Goal: Transaction & Acquisition: Book appointment/travel/reservation

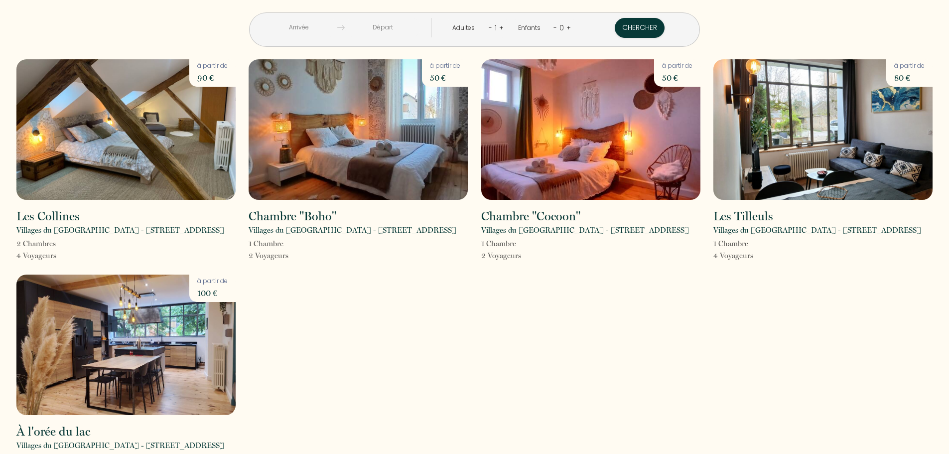
scroll to position [36, 0]
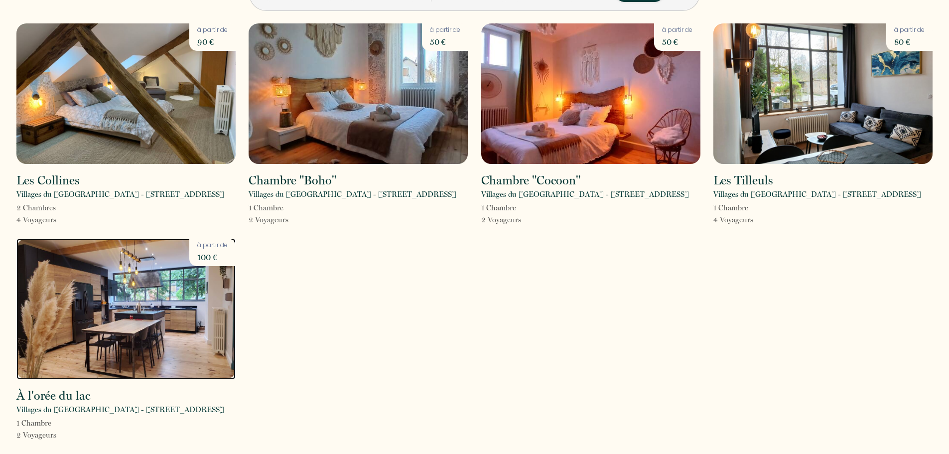
click at [122, 318] on img at bounding box center [125, 309] width 219 height 140
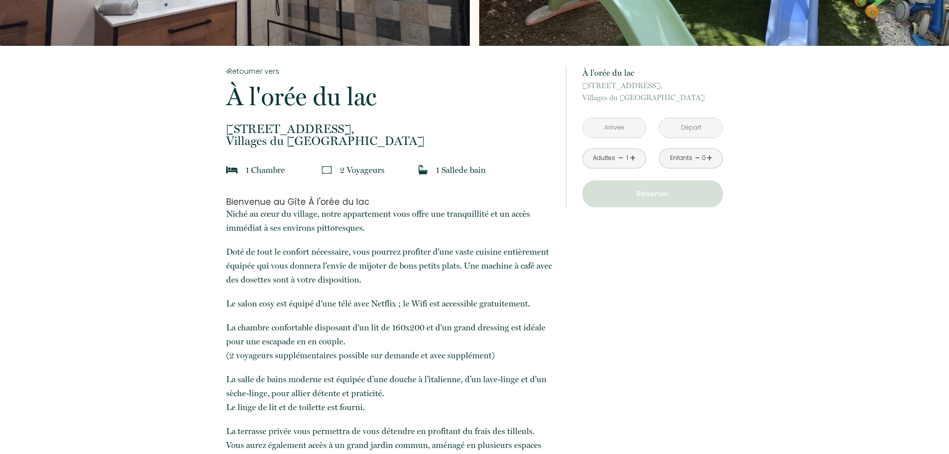
scroll to position [149, 0]
click at [608, 128] on input "text" at bounding box center [614, 127] width 63 height 19
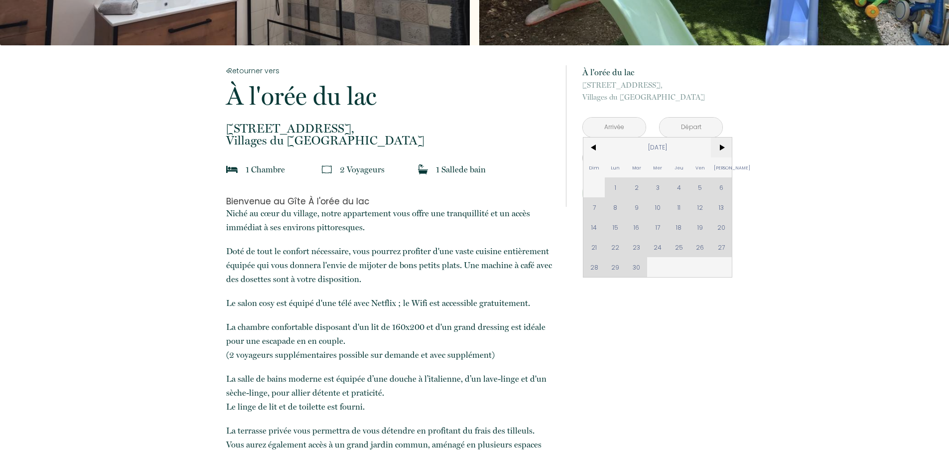
click at [721, 147] on span ">" at bounding box center [721, 147] width 21 height 20
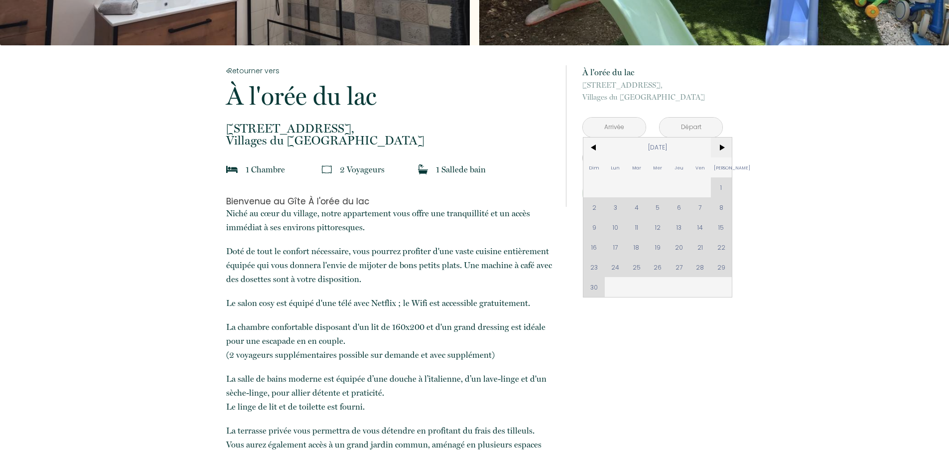
click at [721, 147] on span ">" at bounding box center [721, 147] width 21 height 20
click at [721, 149] on span ">" at bounding box center [721, 147] width 21 height 20
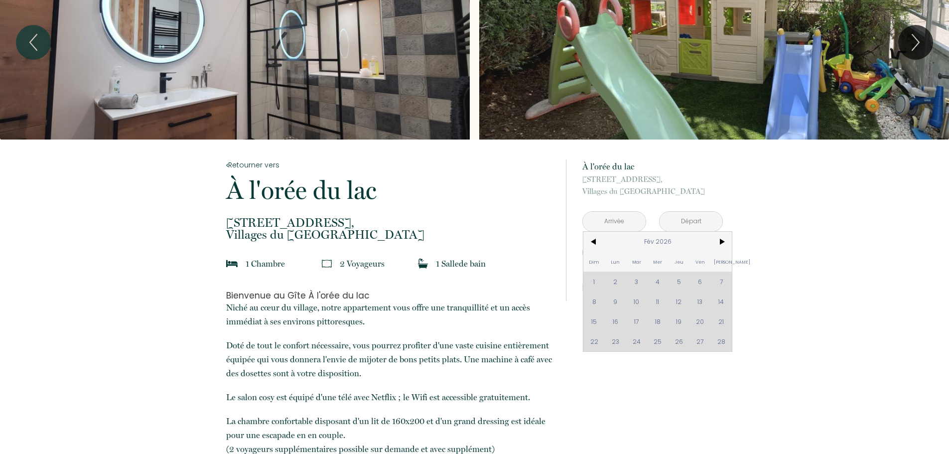
scroll to position [0, 0]
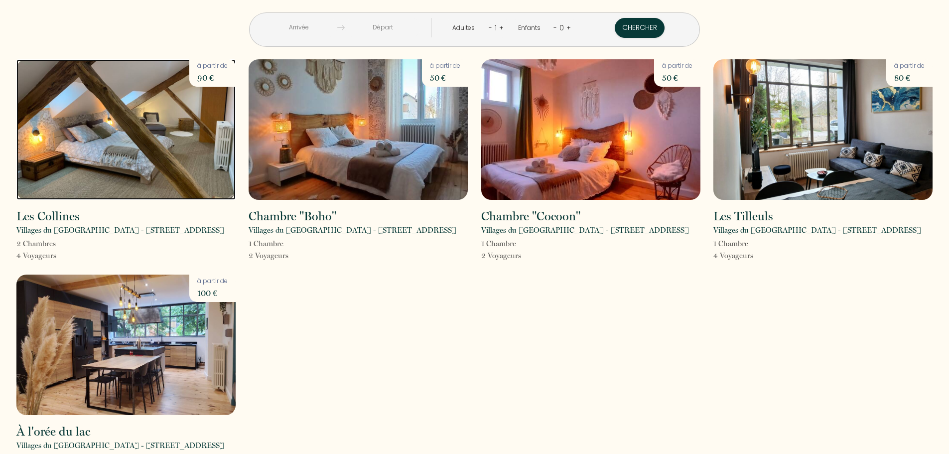
click at [164, 165] on img at bounding box center [125, 129] width 219 height 140
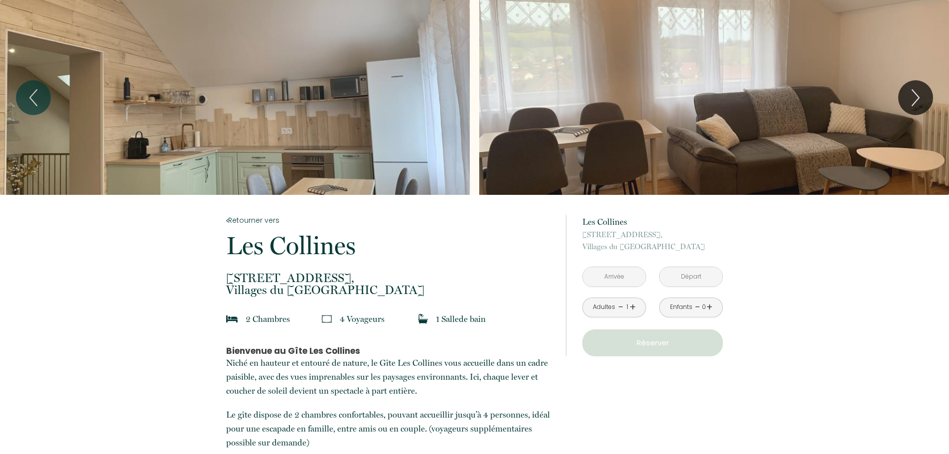
scroll to position [149, 0]
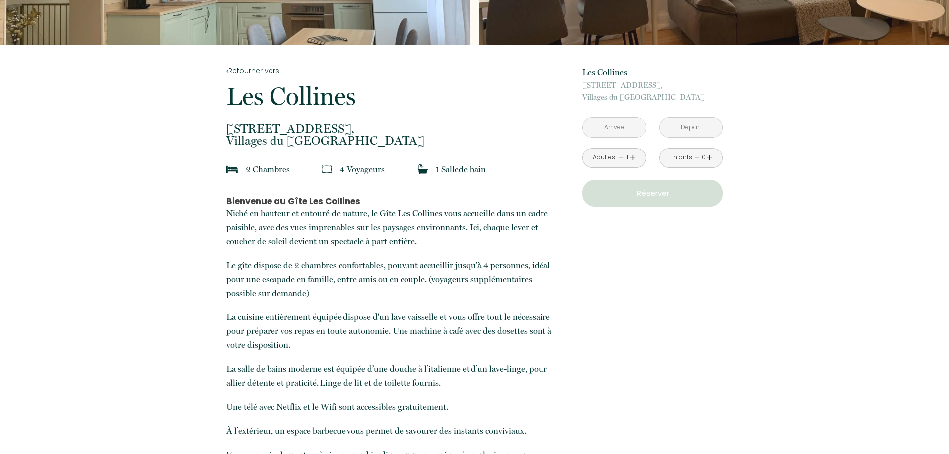
click at [611, 124] on input "text" at bounding box center [614, 127] width 63 height 19
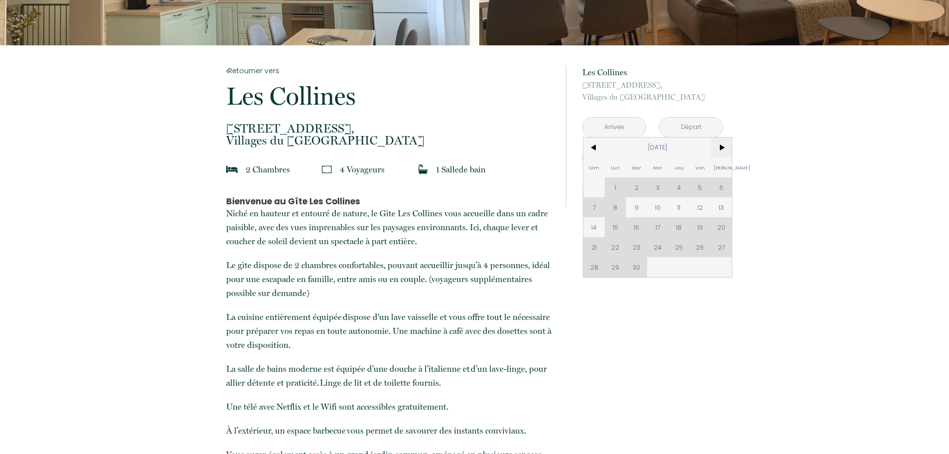
click at [722, 146] on span ">" at bounding box center [721, 147] width 21 height 20
click at [722, 148] on span ">" at bounding box center [721, 147] width 21 height 20
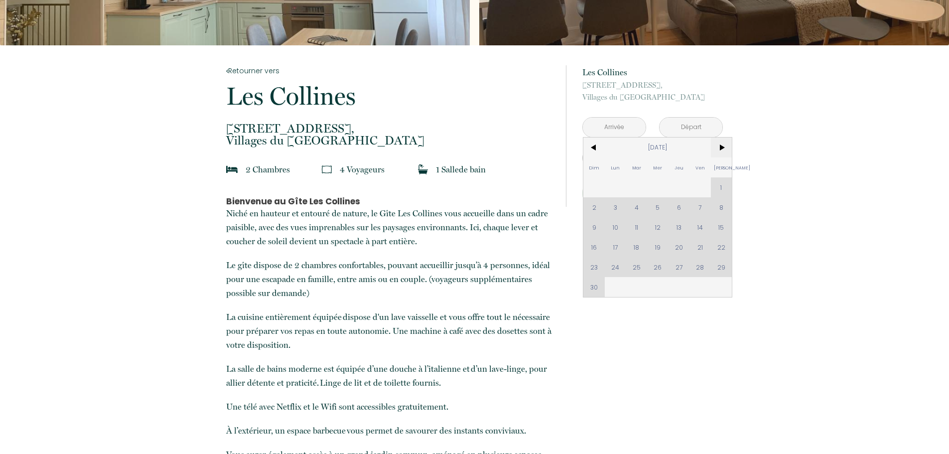
click at [722, 146] on span ">" at bounding box center [721, 147] width 21 height 20
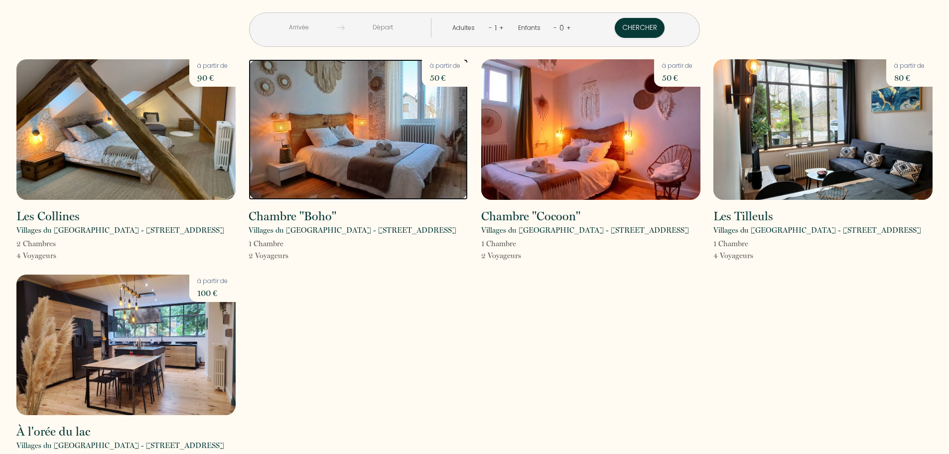
click at [321, 175] on img at bounding box center [358, 129] width 219 height 140
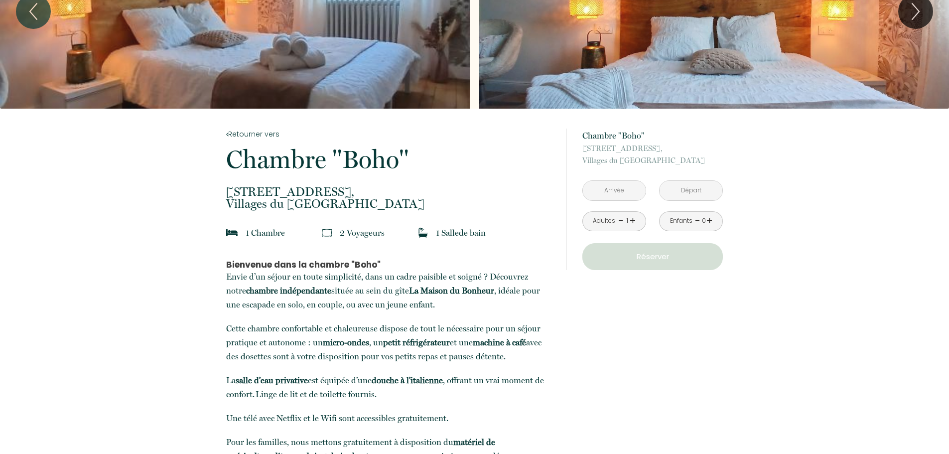
scroll to position [100, 0]
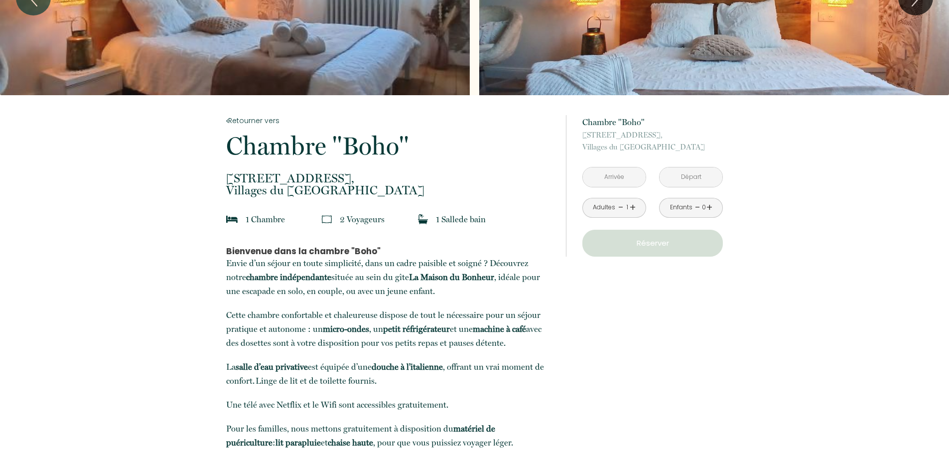
click at [627, 173] on input "text" at bounding box center [614, 176] width 63 height 19
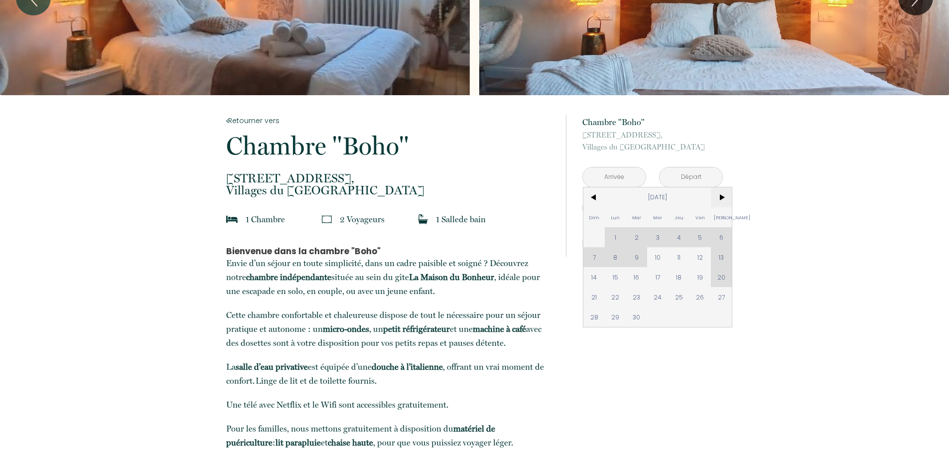
click at [725, 202] on span ">" at bounding box center [721, 197] width 21 height 20
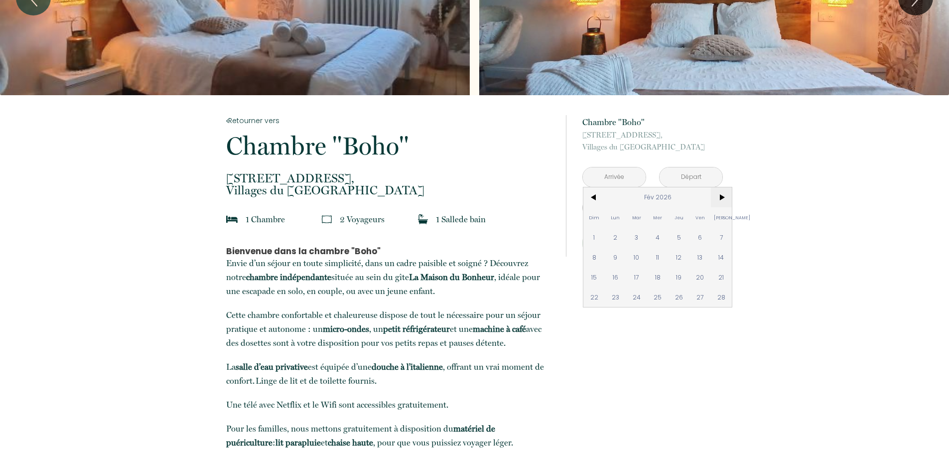
click at [725, 202] on span ">" at bounding box center [721, 197] width 21 height 20
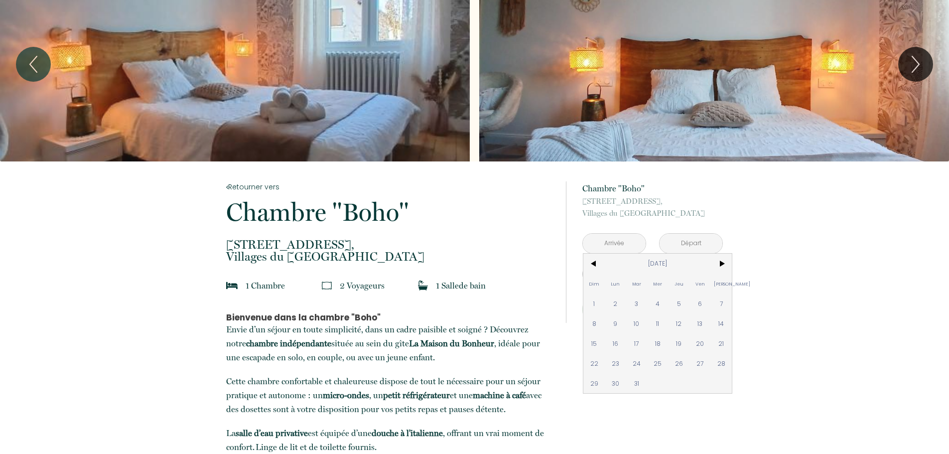
scroll to position [0, 0]
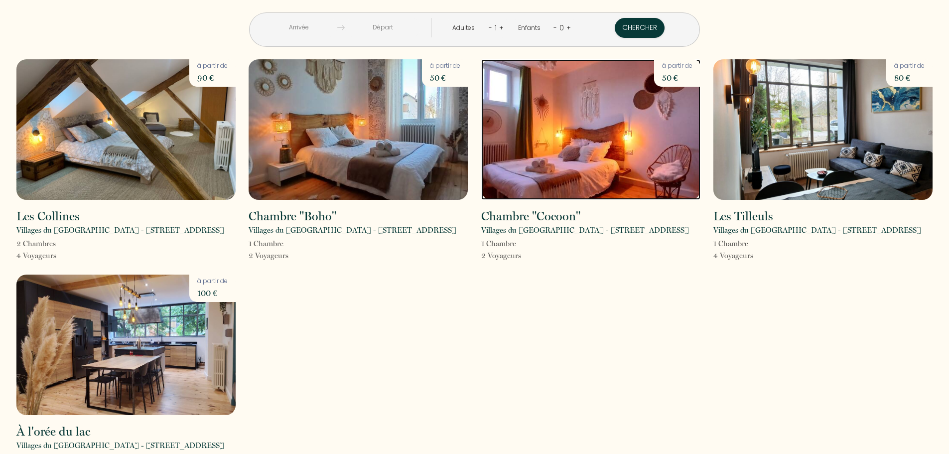
click at [599, 146] on img at bounding box center [590, 129] width 219 height 140
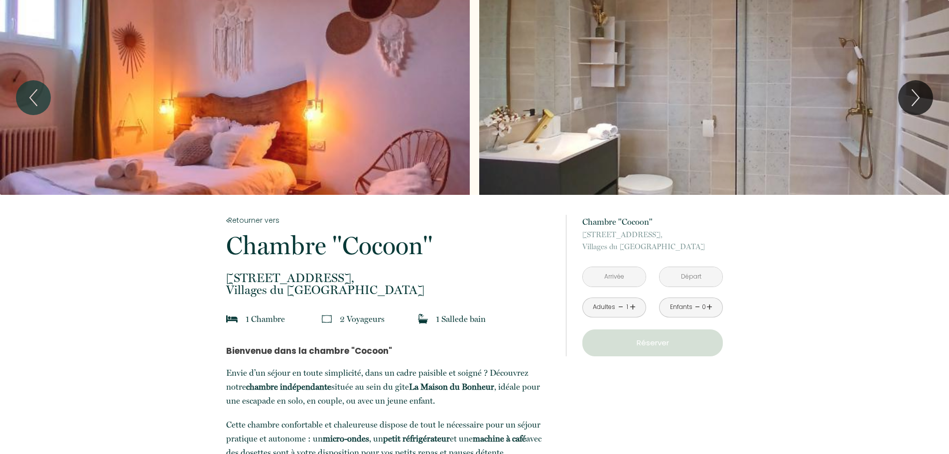
click at [622, 275] on input "text" at bounding box center [614, 276] width 63 height 19
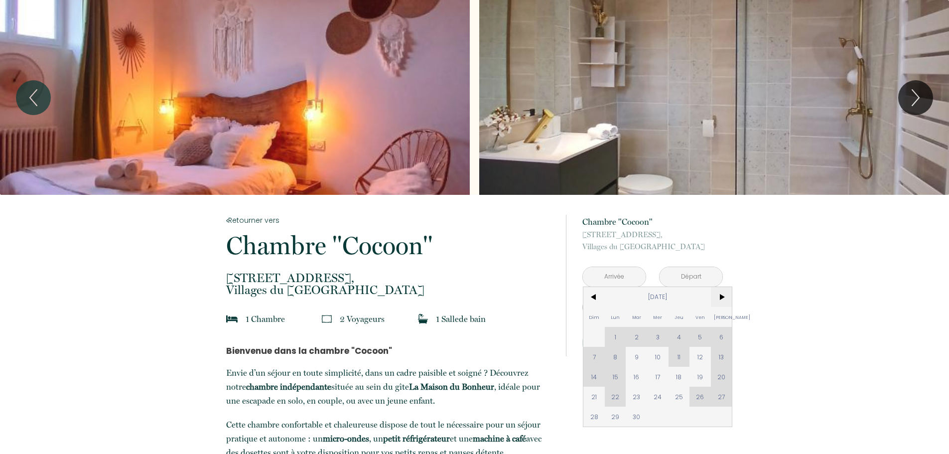
click at [725, 295] on span ">" at bounding box center [721, 297] width 21 height 20
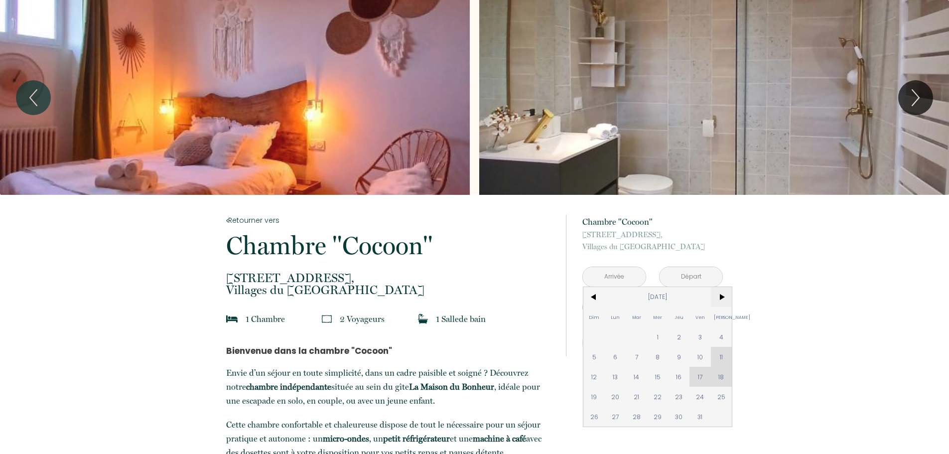
click at [724, 295] on span ">" at bounding box center [721, 297] width 21 height 20
click at [598, 297] on span "<" at bounding box center [593, 297] width 21 height 20
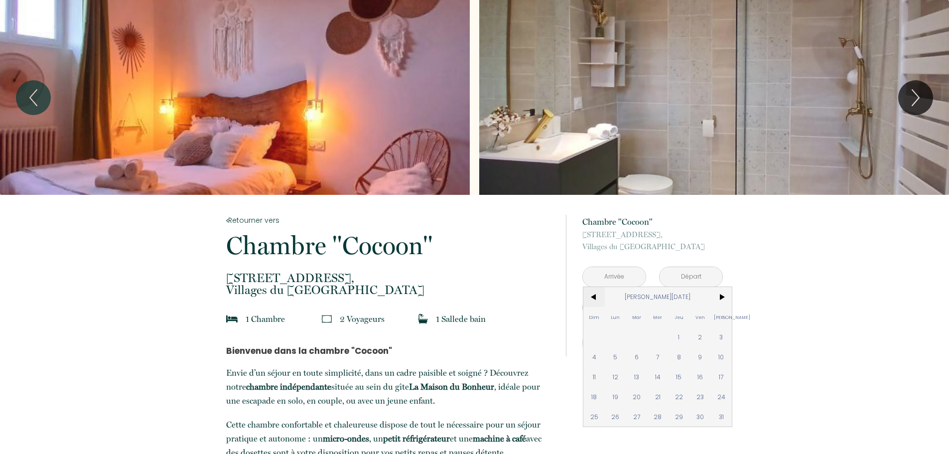
click at [598, 297] on span "<" at bounding box center [593, 297] width 21 height 20
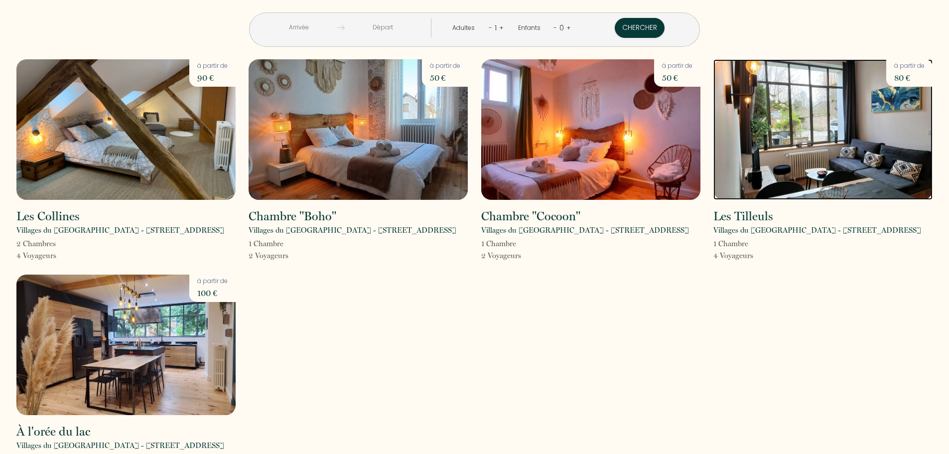
click at [788, 181] on img at bounding box center [822, 129] width 219 height 140
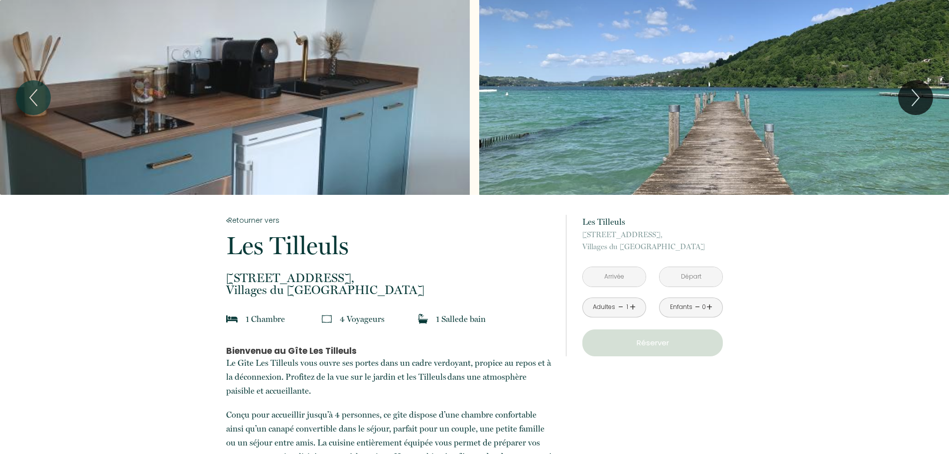
click at [622, 274] on input "text" at bounding box center [614, 276] width 63 height 19
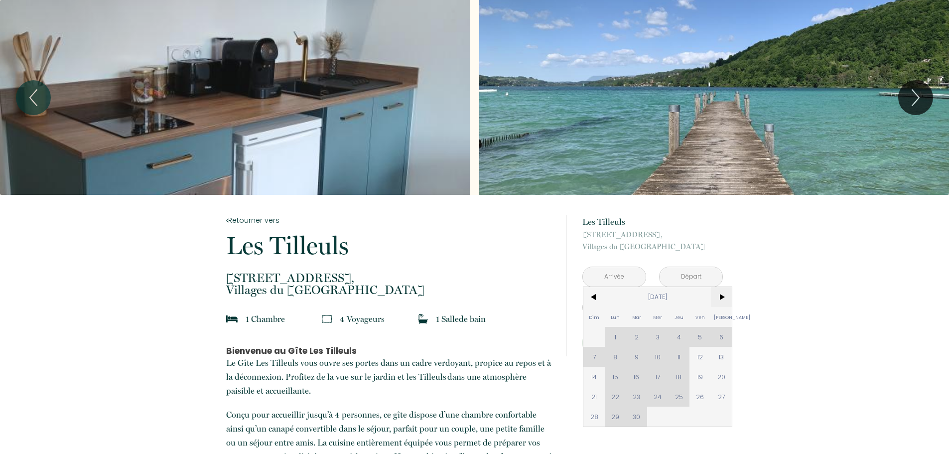
click at [726, 300] on span ">" at bounding box center [721, 297] width 21 height 20
click at [723, 299] on span ">" at bounding box center [721, 297] width 21 height 20
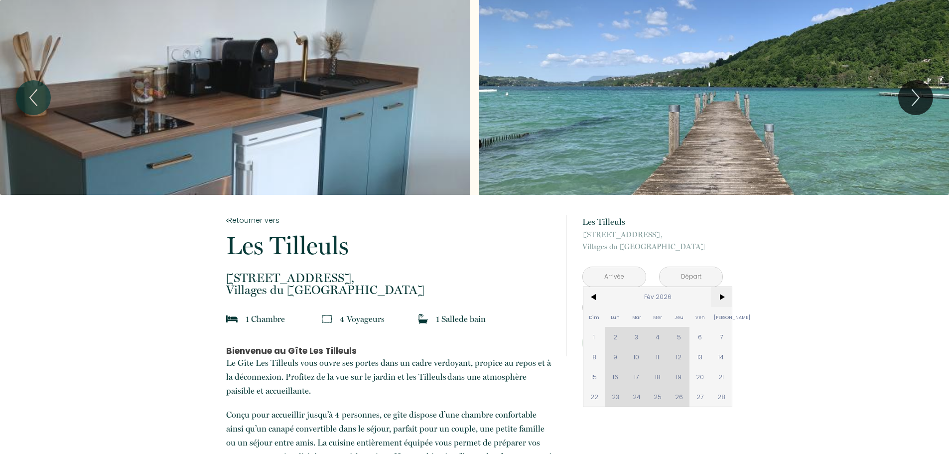
click at [723, 299] on span ">" at bounding box center [721, 297] width 21 height 20
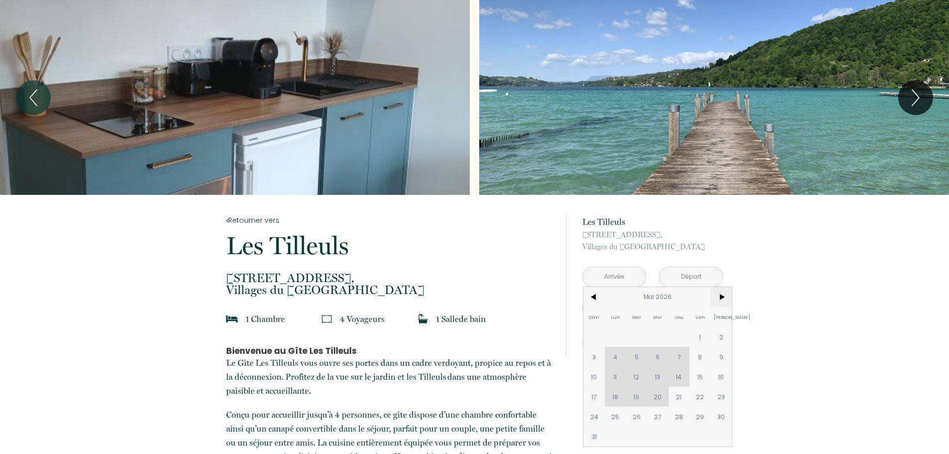
click at [723, 299] on span ">" at bounding box center [721, 297] width 21 height 20
click at [595, 302] on span "<" at bounding box center [593, 297] width 21 height 20
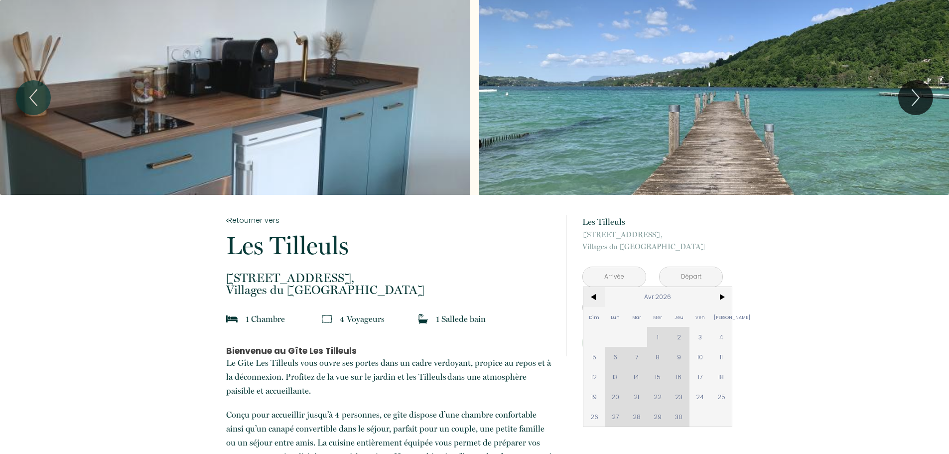
click at [595, 302] on span "<" at bounding box center [593, 297] width 21 height 20
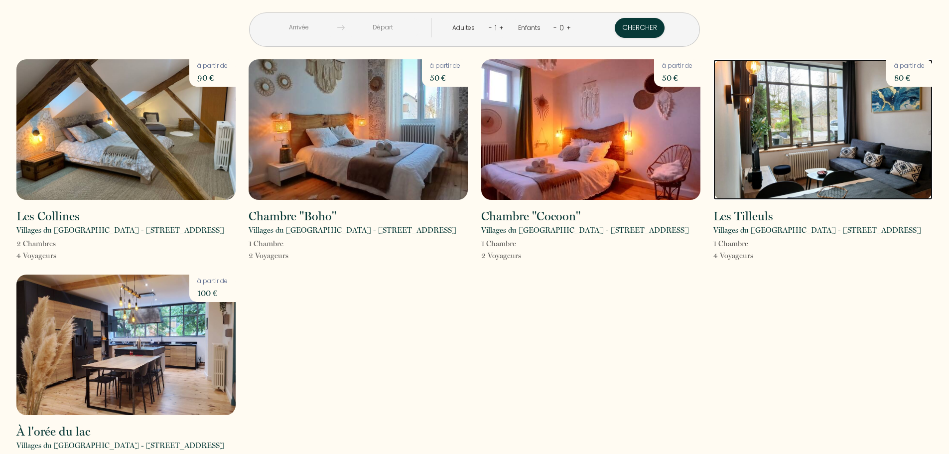
click at [778, 184] on img at bounding box center [822, 129] width 219 height 140
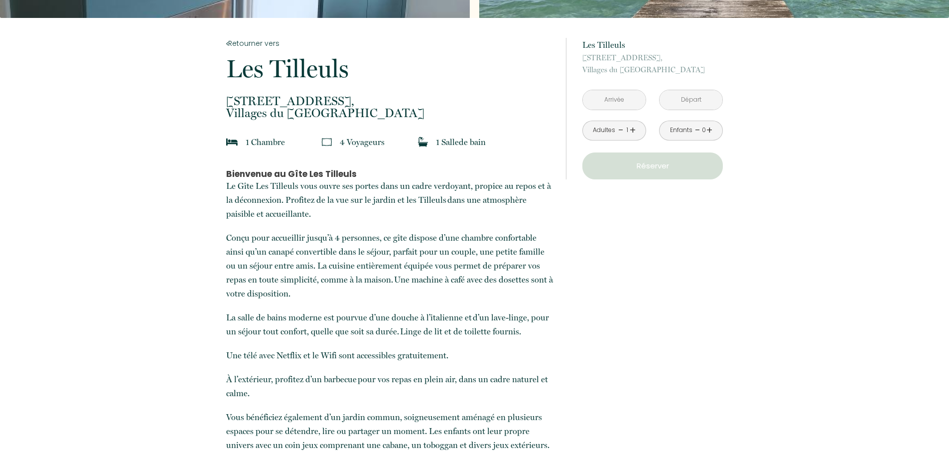
scroll to position [199, 0]
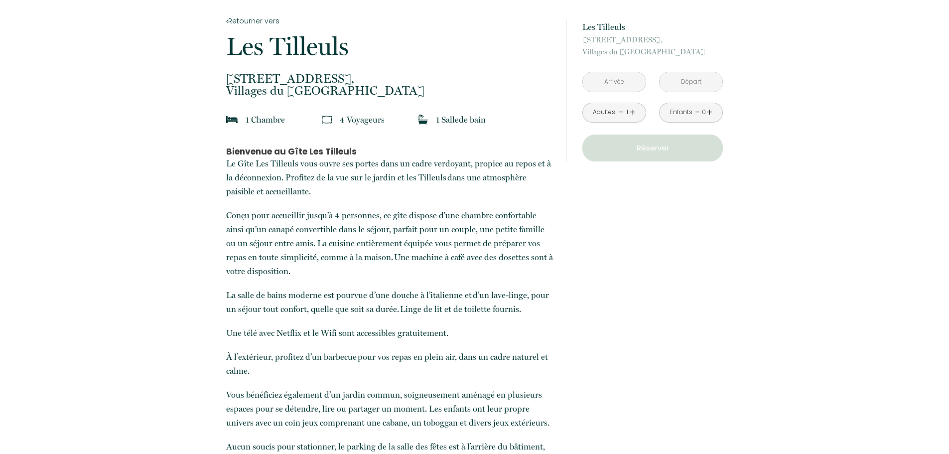
click at [632, 110] on link "+" at bounding box center [633, 112] width 6 height 15
click at [632, 81] on input "text" at bounding box center [614, 81] width 63 height 19
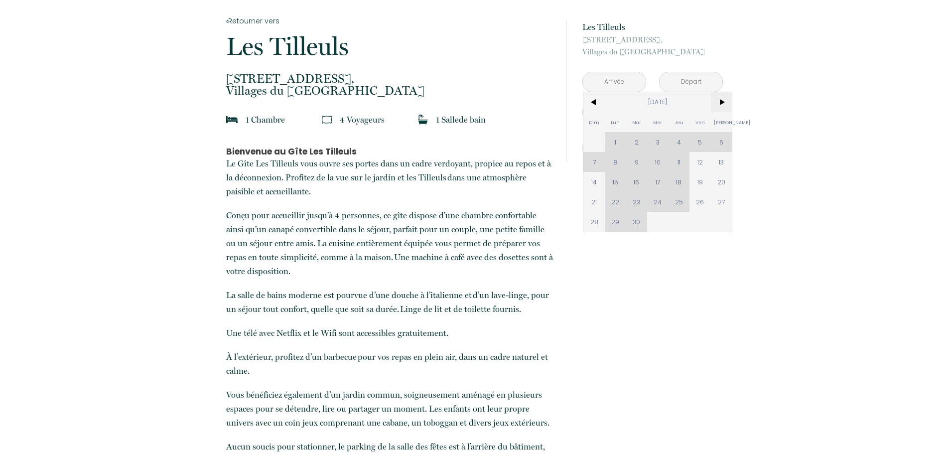
click at [723, 110] on span ">" at bounding box center [721, 102] width 21 height 20
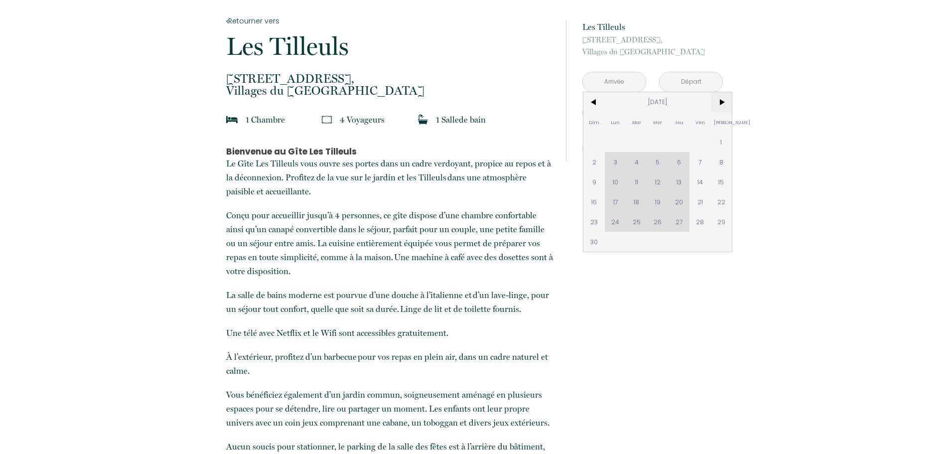
click at [723, 110] on span ">" at bounding box center [721, 102] width 21 height 20
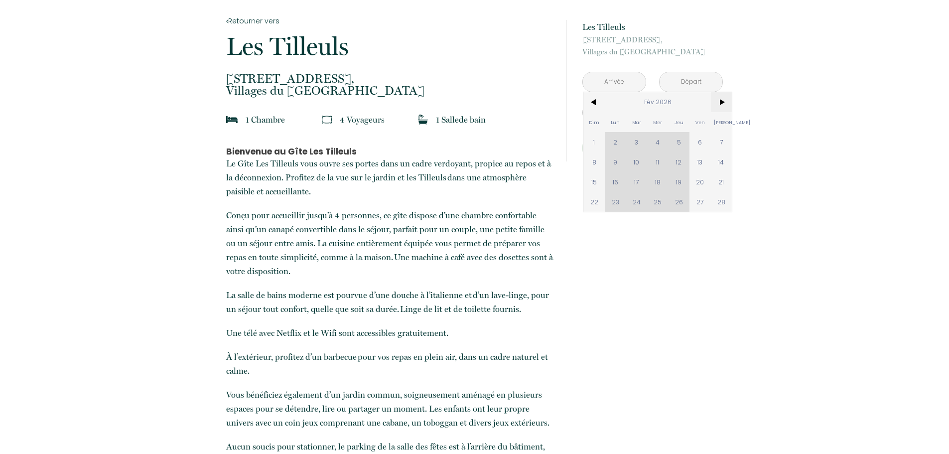
click at [723, 110] on span ">" at bounding box center [721, 102] width 21 height 20
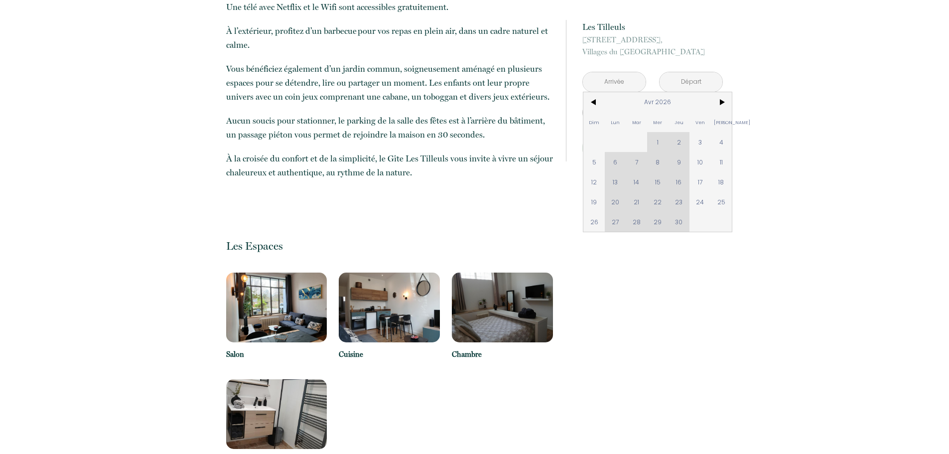
scroll to position [598, 0]
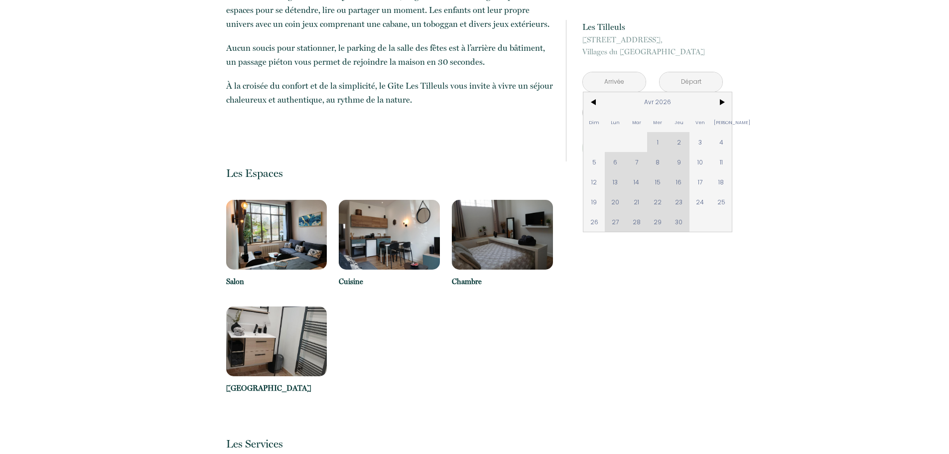
click at [304, 230] on img at bounding box center [276, 235] width 101 height 70
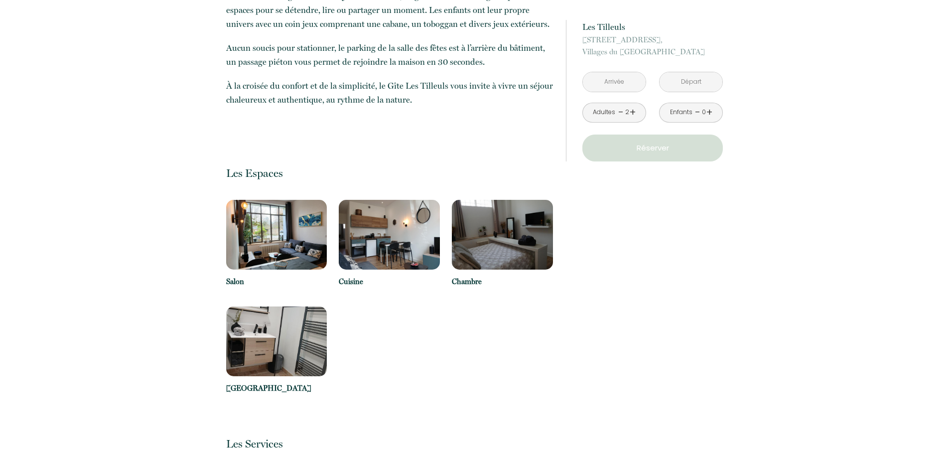
click at [272, 240] on img at bounding box center [276, 235] width 101 height 70
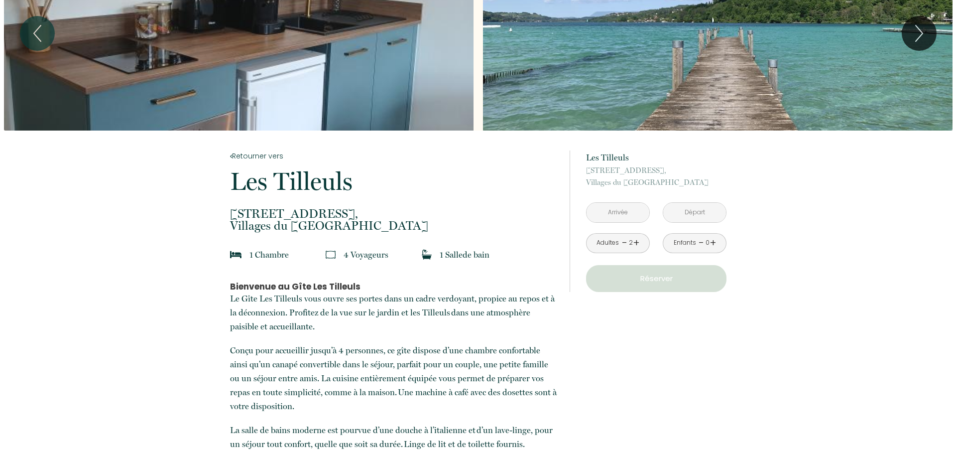
scroll to position [0, 0]
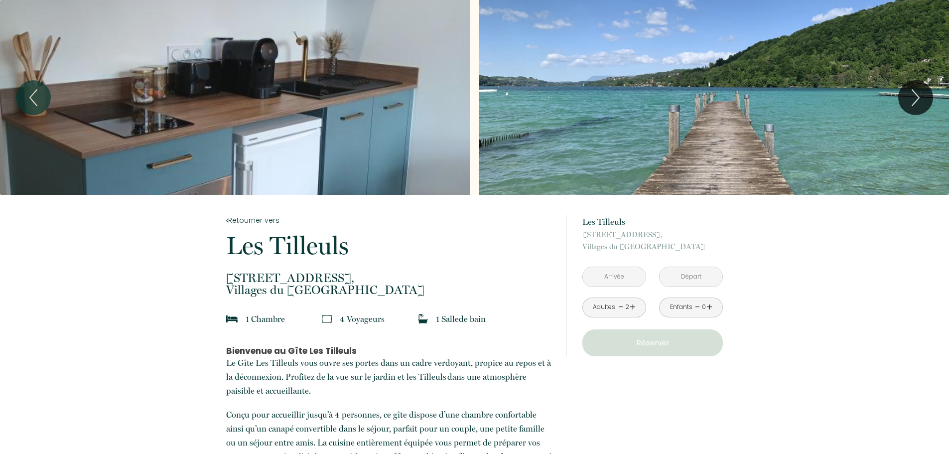
click at [325, 166] on div "Slideshow" at bounding box center [235, 97] width 470 height 195
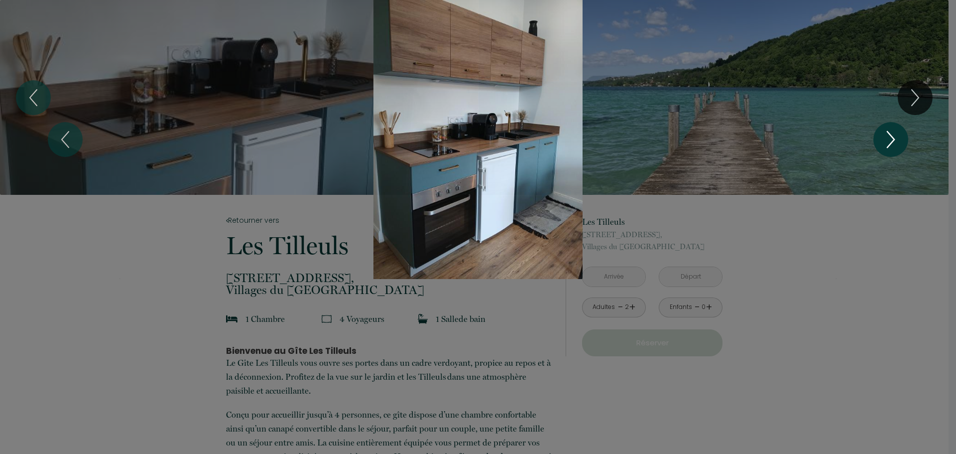
click at [896, 139] on icon "Next" at bounding box center [891, 140] width 21 height 30
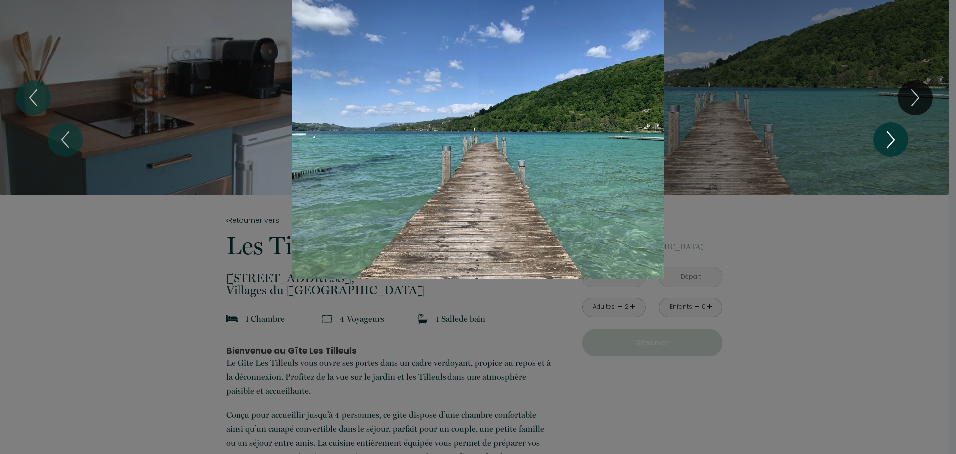
click at [896, 139] on icon "Next" at bounding box center [891, 140] width 21 height 30
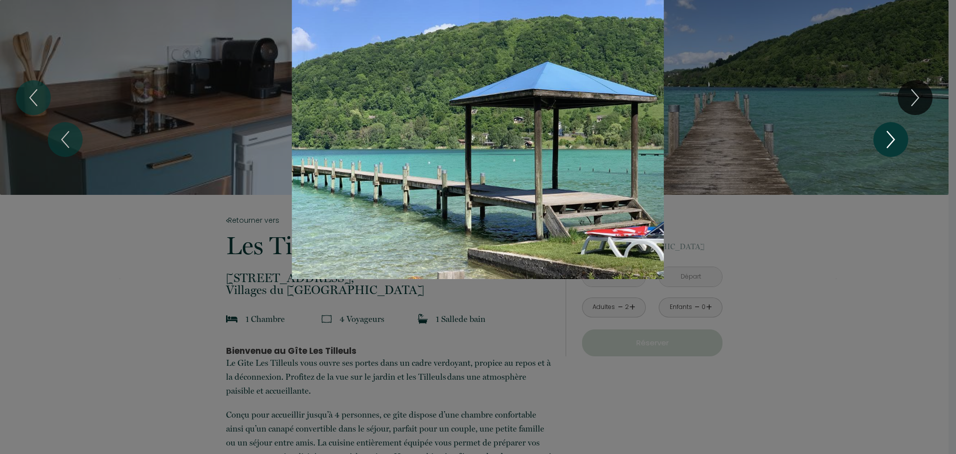
click at [896, 139] on icon "Next" at bounding box center [891, 140] width 21 height 30
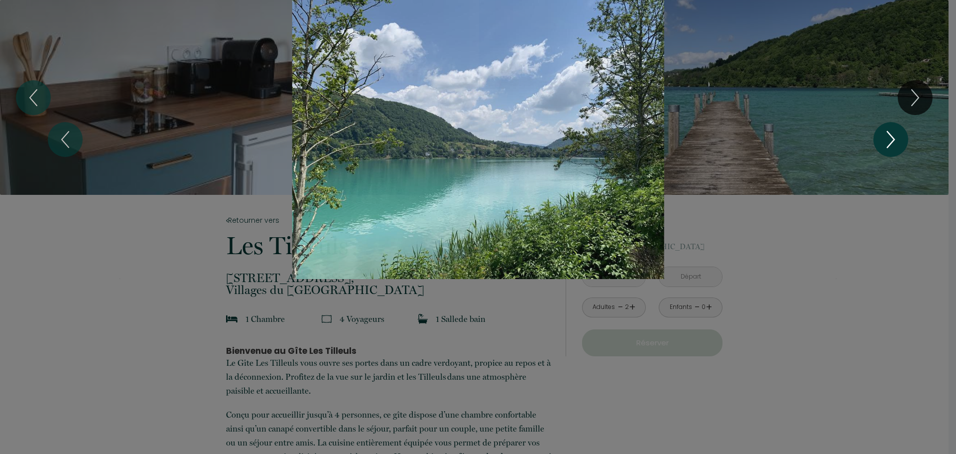
click at [896, 139] on icon "Next" at bounding box center [891, 140] width 21 height 30
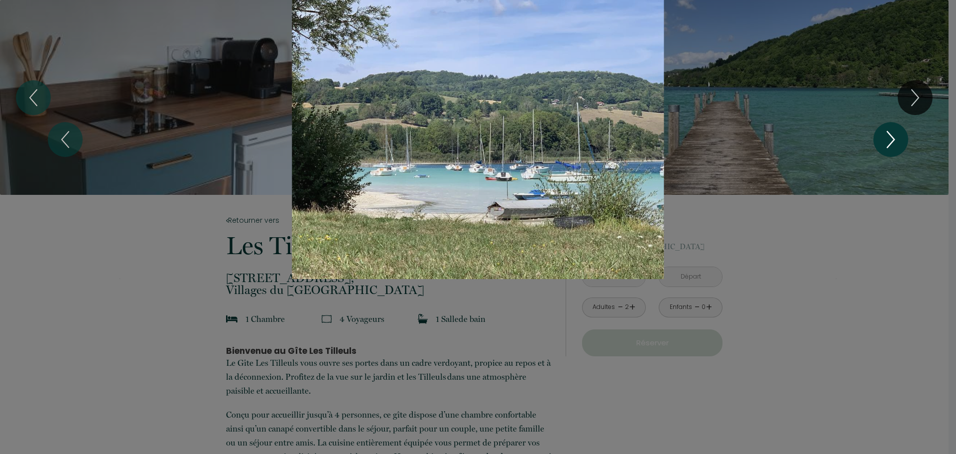
click at [896, 139] on icon "Next" at bounding box center [891, 140] width 21 height 30
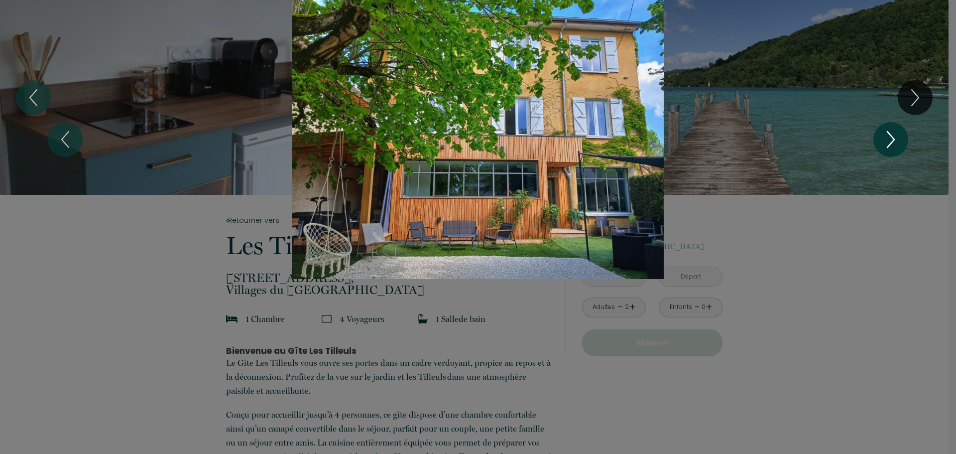
click at [896, 139] on icon "Next" at bounding box center [891, 140] width 21 height 30
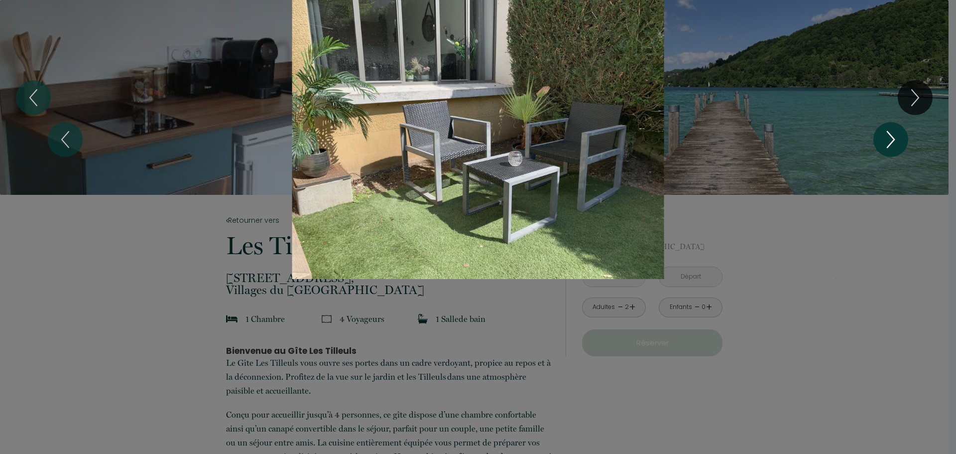
click at [896, 139] on icon "Next" at bounding box center [891, 140] width 21 height 30
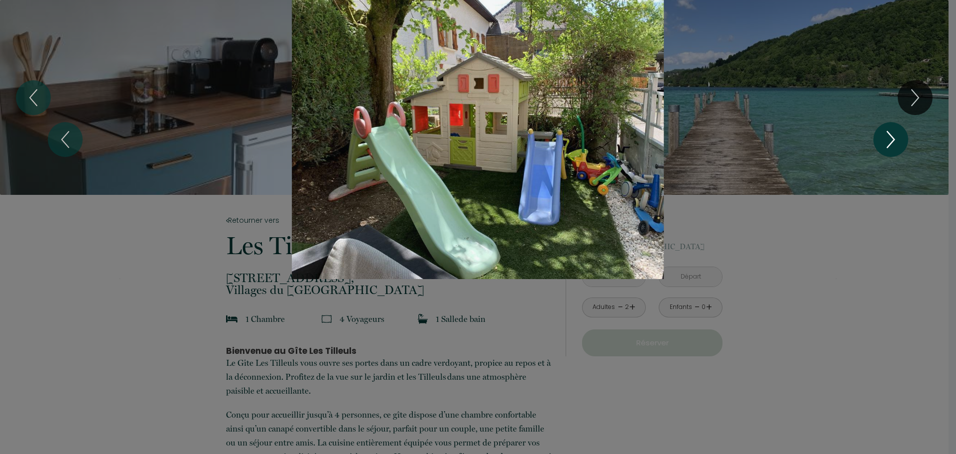
click at [897, 139] on icon "Next" at bounding box center [891, 140] width 21 height 30
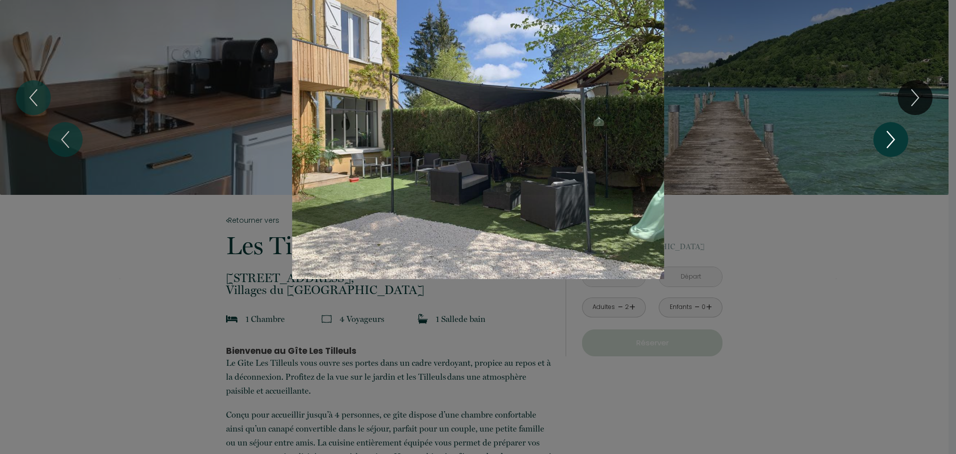
click at [897, 139] on icon "Next" at bounding box center [891, 140] width 21 height 30
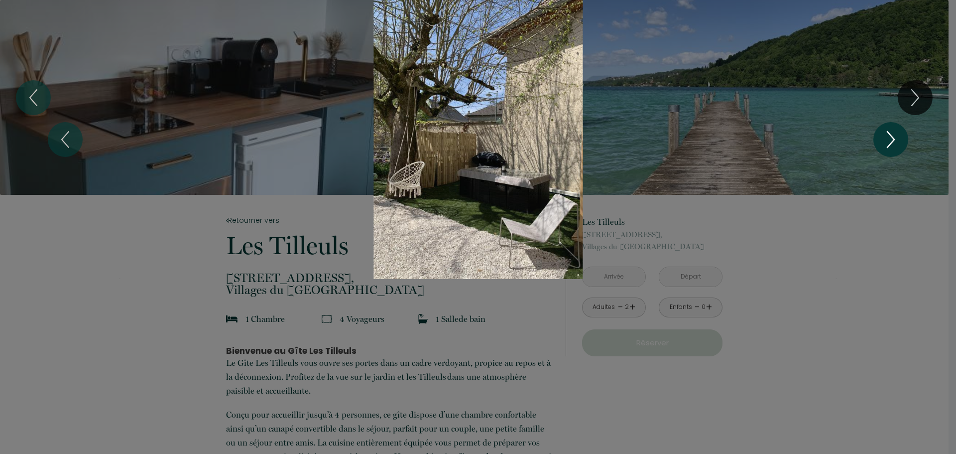
click at [897, 139] on icon "Next" at bounding box center [891, 140] width 21 height 30
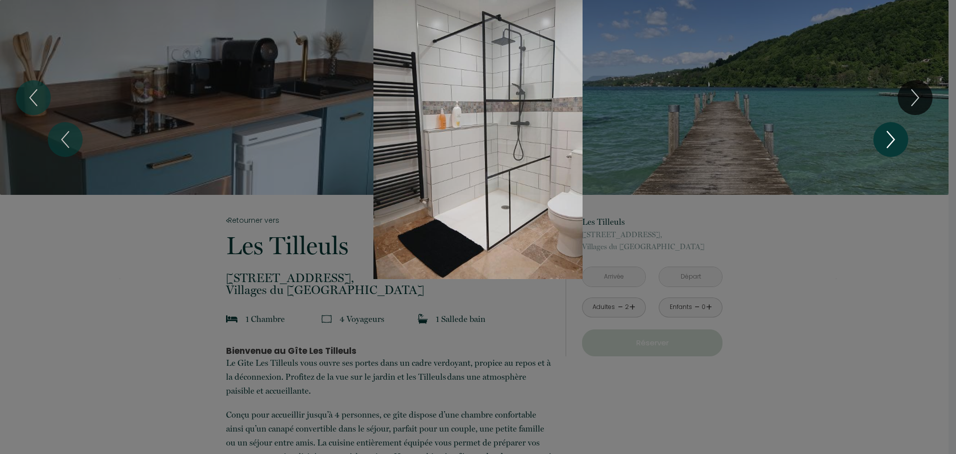
click at [897, 139] on icon "Next" at bounding box center [891, 140] width 21 height 30
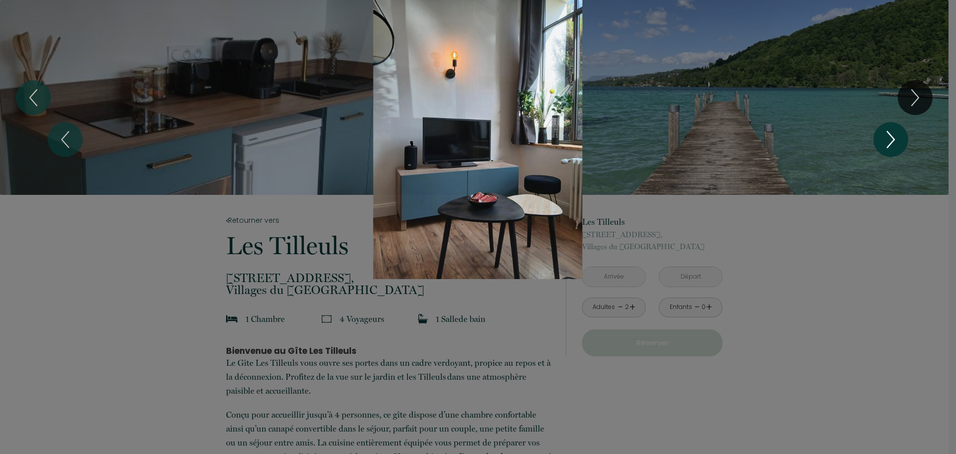
click at [897, 139] on icon "Next" at bounding box center [891, 140] width 21 height 30
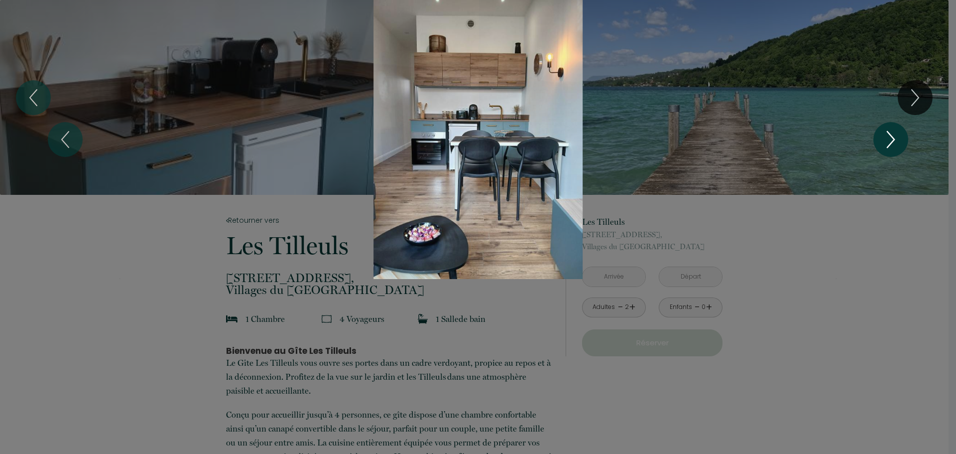
click at [897, 139] on icon "Next" at bounding box center [891, 140] width 21 height 30
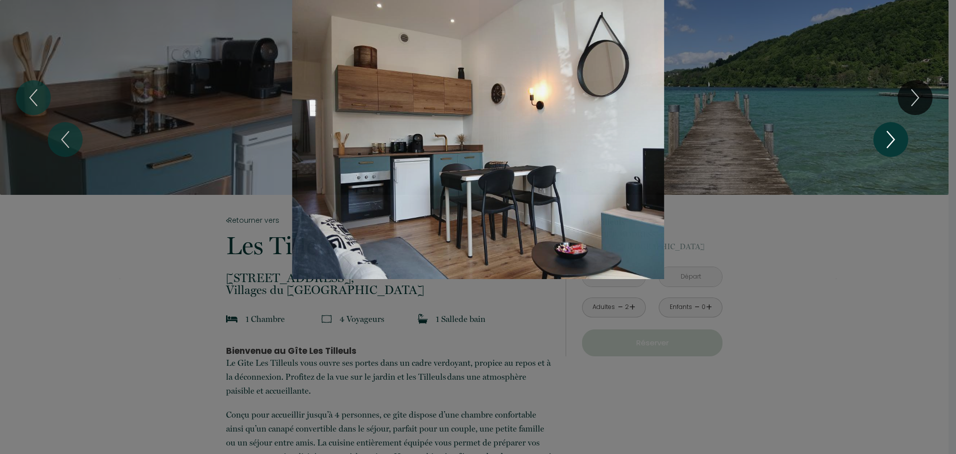
click at [897, 139] on icon "Next" at bounding box center [891, 140] width 21 height 30
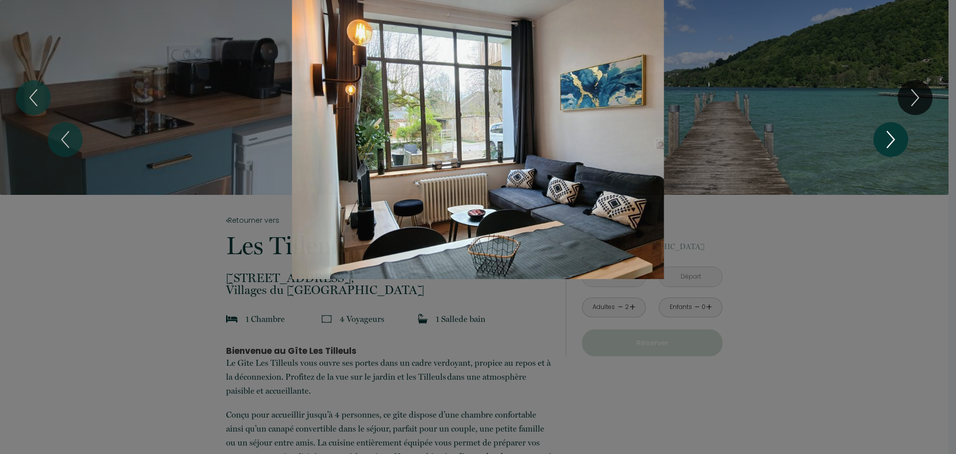
click at [897, 139] on icon "Next" at bounding box center [891, 140] width 21 height 30
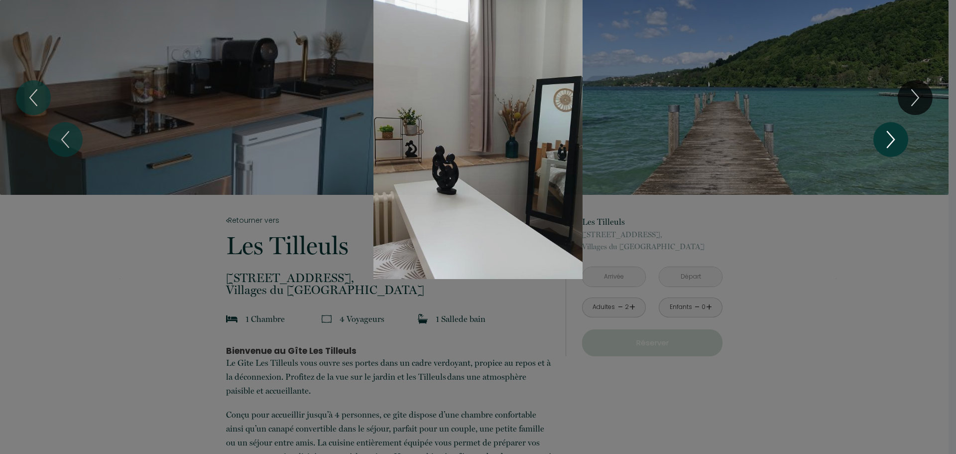
click at [897, 139] on icon "Next" at bounding box center [891, 140] width 21 height 30
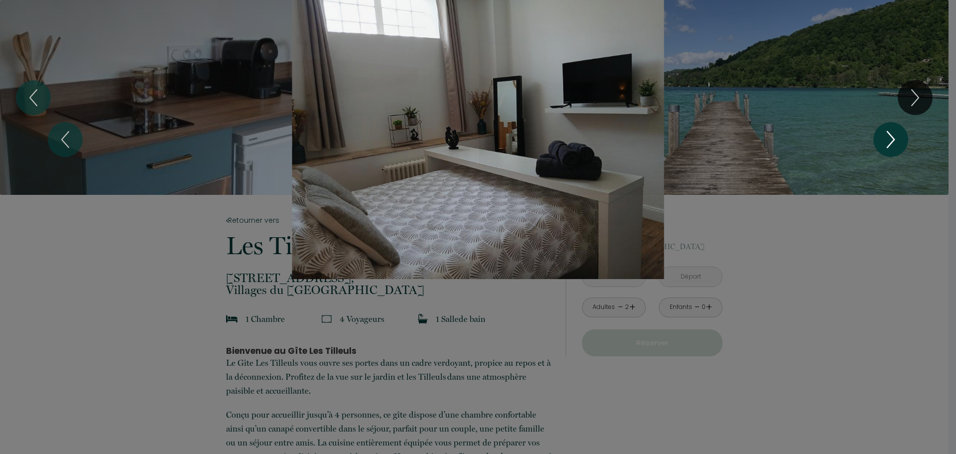
click at [897, 139] on icon "Next" at bounding box center [891, 140] width 21 height 30
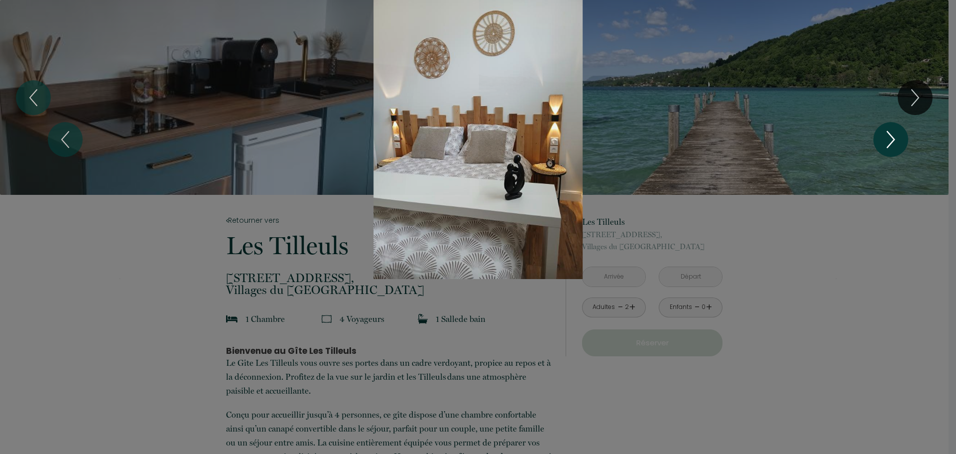
click at [897, 139] on icon "Next" at bounding box center [891, 140] width 21 height 30
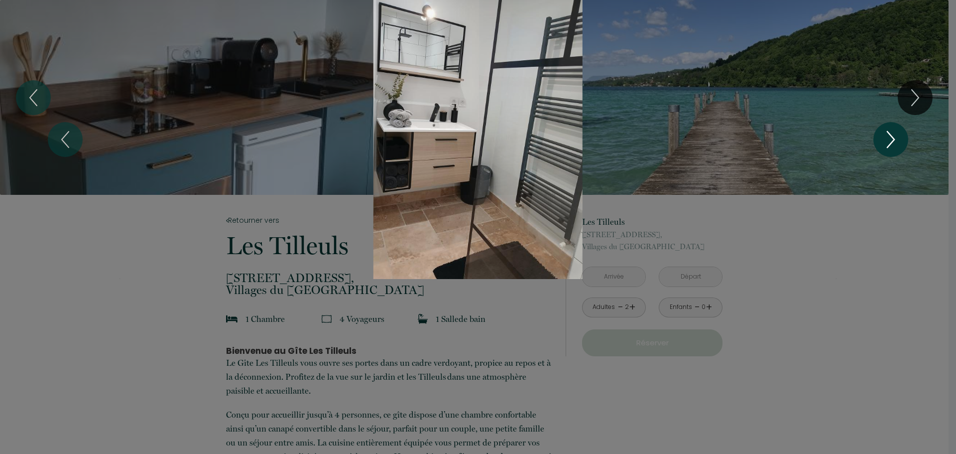
click at [897, 139] on icon "Next" at bounding box center [891, 140] width 21 height 30
